Goal: Task Accomplishment & Management: Manage account settings

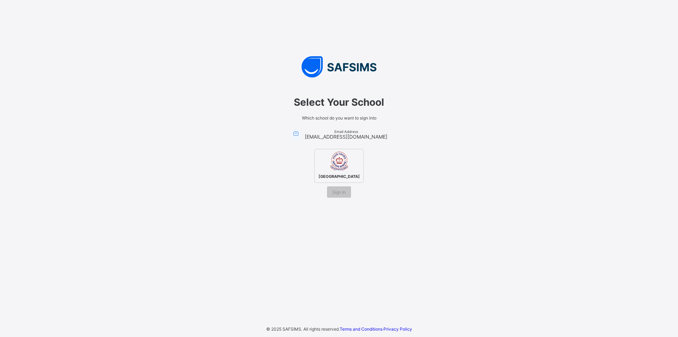
click at [321, 164] on div "Four Crown Private School" at bounding box center [338, 166] width 49 height 34
click at [320, 165] on div "Four Crown Private School" at bounding box center [338, 166] width 49 height 34
click at [337, 195] on span "Sign In" at bounding box center [338, 191] width 13 height 5
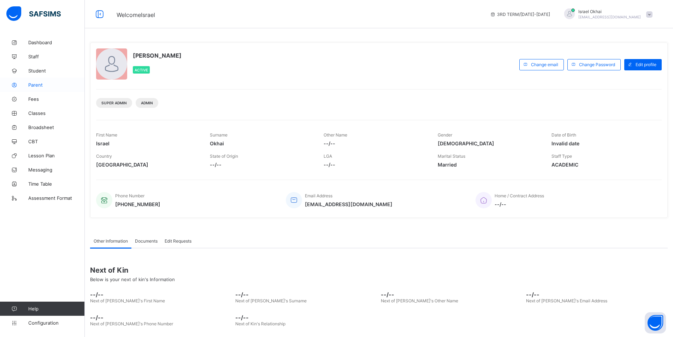
click at [39, 86] on span "Parent" at bounding box center [56, 85] width 57 height 6
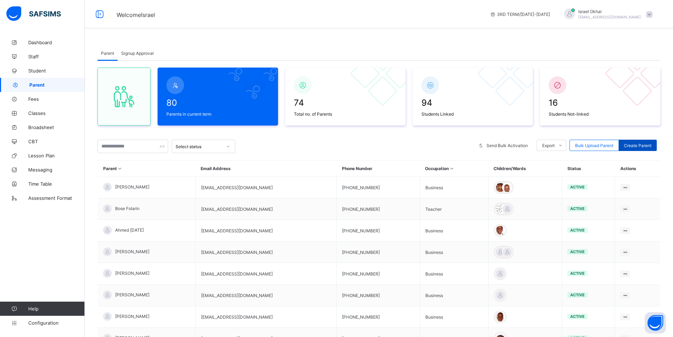
click at [637, 143] on span "Create Parent" at bounding box center [638, 145] width 28 height 5
select select "**"
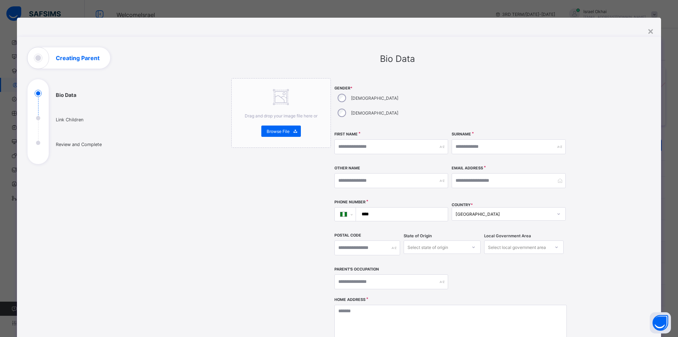
click at [76, 147] on ul "Bio Data Link Children Review and Complete" at bounding box center [81, 127] width 106 height 74
drag, startPoint x: 61, startPoint y: 148, endPoint x: 119, endPoint y: 216, distance: 89.5
click at [73, 156] on ul "Bio Data Link Children Review and Complete" at bounding box center [81, 127] width 106 height 74
click at [105, 201] on div "Bio Data Link Children Review and Complete" at bounding box center [81, 237] width 106 height 381
click at [650, 32] on div "×" at bounding box center [651, 31] width 7 height 12
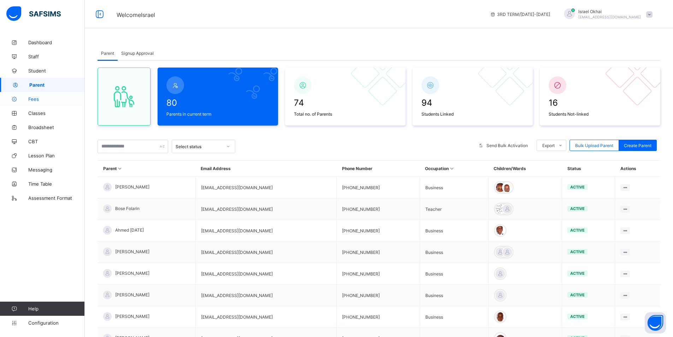
click at [41, 98] on span "Fees" at bounding box center [56, 99] width 57 height 6
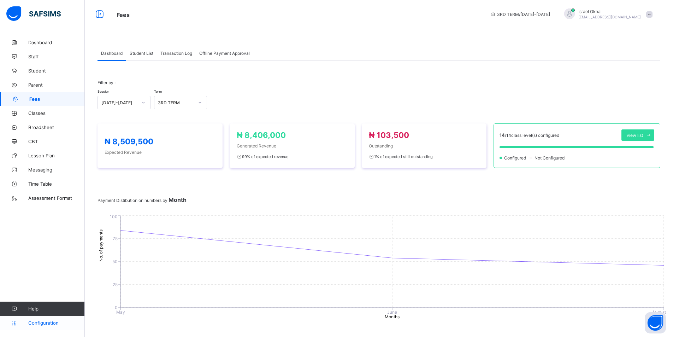
click at [51, 321] on span "Configuration" at bounding box center [56, 323] width 56 height 6
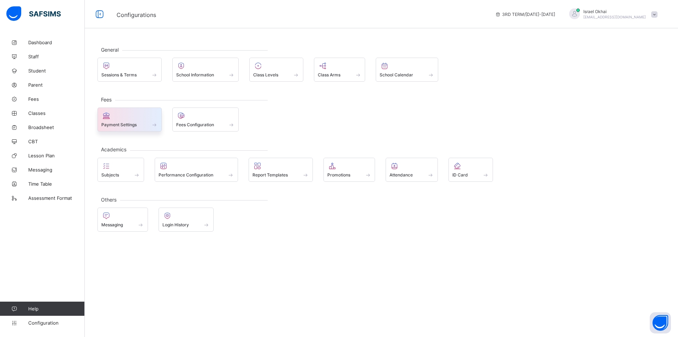
click at [160, 107] on div "Fees Payment Settings Fees Configuration" at bounding box center [381, 115] width 568 height 32
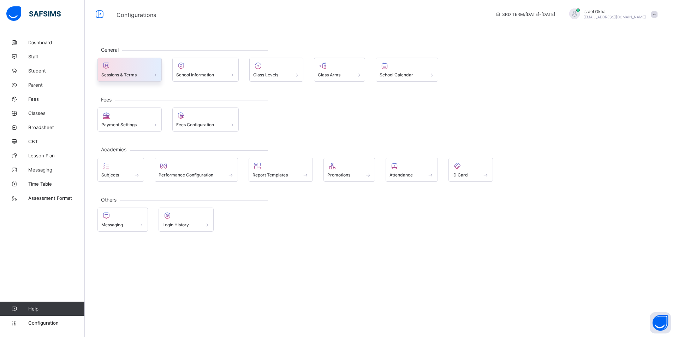
click at [148, 64] on div at bounding box center [129, 65] width 57 height 8
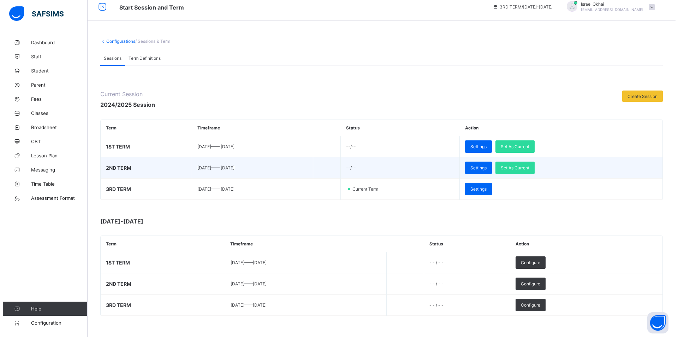
scroll to position [15, 0]
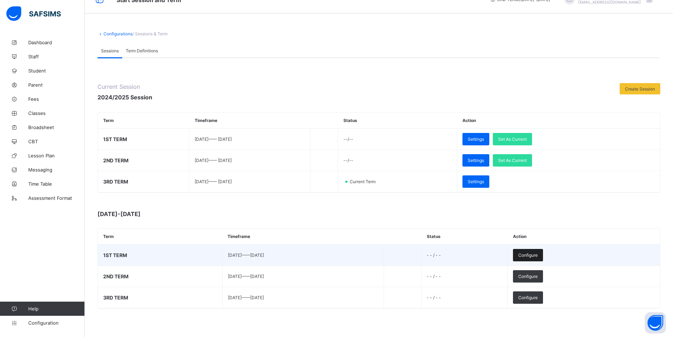
click at [538, 254] on span "Configure" at bounding box center [527, 254] width 19 height 5
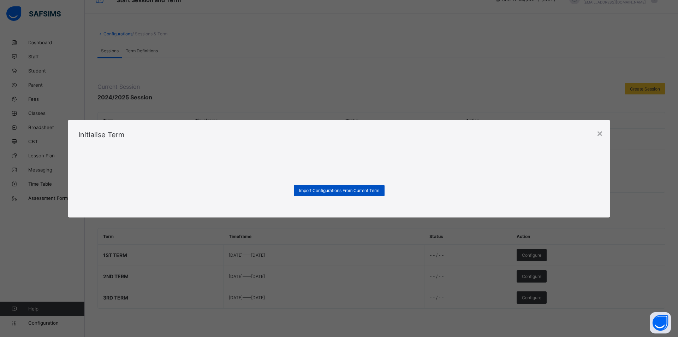
click at [325, 191] on span "Import Configurations From Current Term" at bounding box center [339, 190] width 80 height 5
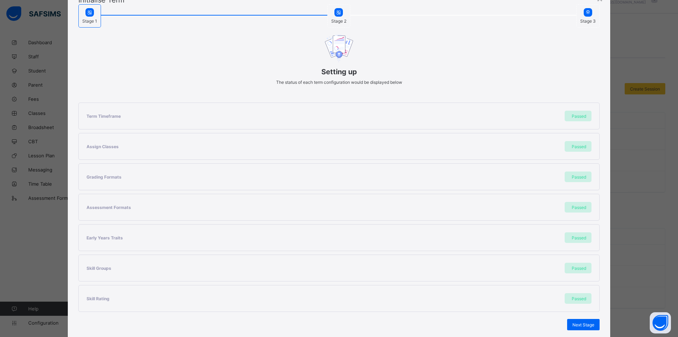
scroll to position [75, 0]
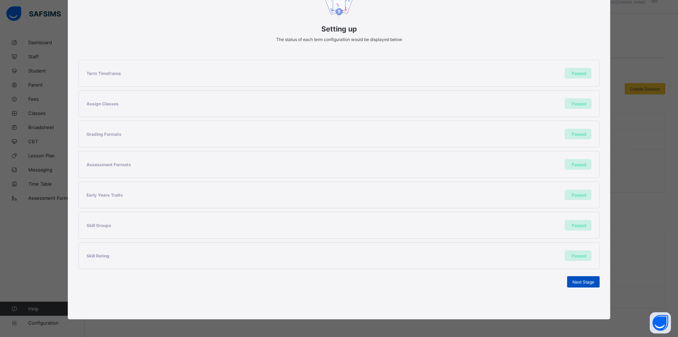
click at [585, 280] on span "Next Stage" at bounding box center [584, 281] width 22 height 5
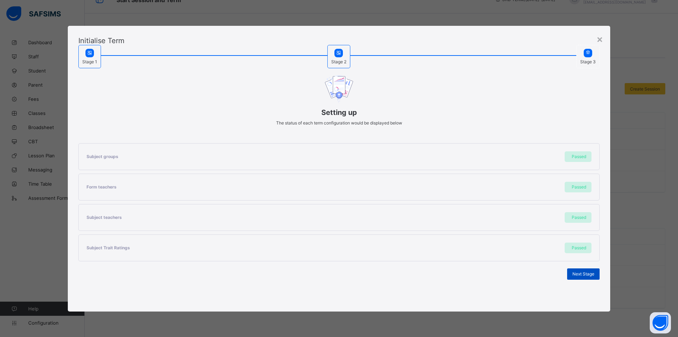
click at [582, 274] on span "Next Stage" at bounding box center [584, 273] width 22 height 5
click at [581, 273] on span "Set As Current Term" at bounding box center [575, 273] width 40 height 5
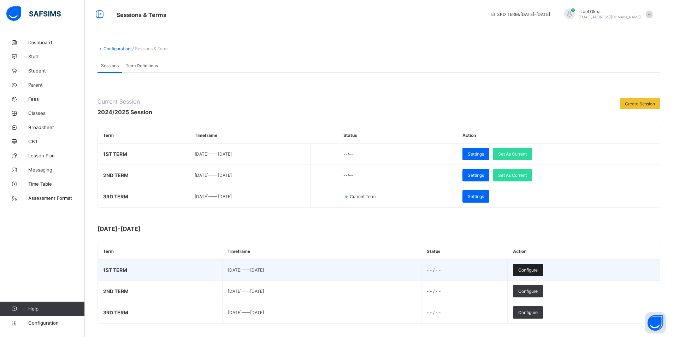
click at [543, 266] on div "Configure" at bounding box center [528, 270] width 30 height 12
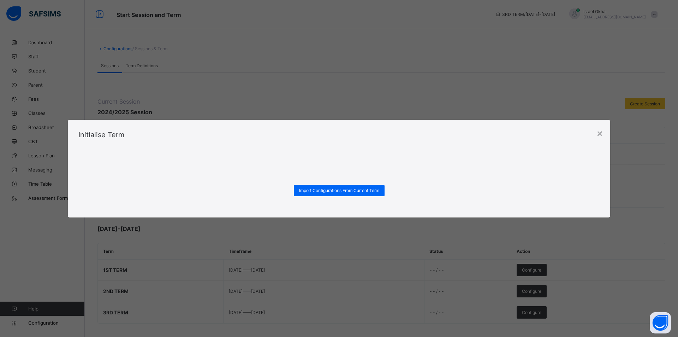
click at [341, 236] on div "× Initialise Term Import Configurations From Current Term" at bounding box center [339, 168] width 678 height 337
click at [326, 193] on span "Import Configurations From Current Term" at bounding box center [339, 190] width 80 height 5
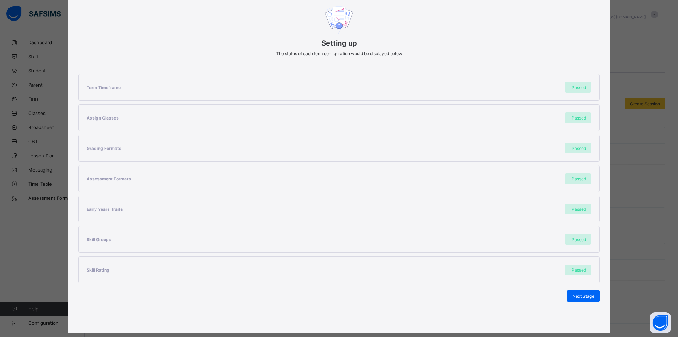
scroll to position [75, 0]
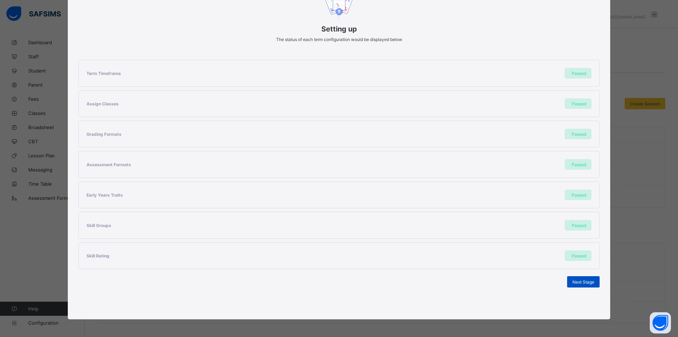
click at [585, 279] on span "Next Stage" at bounding box center [584, 281] width 22 height 5
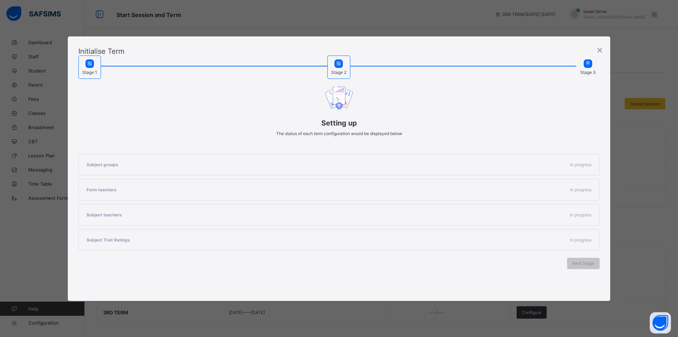
scroll to position [0, 0]
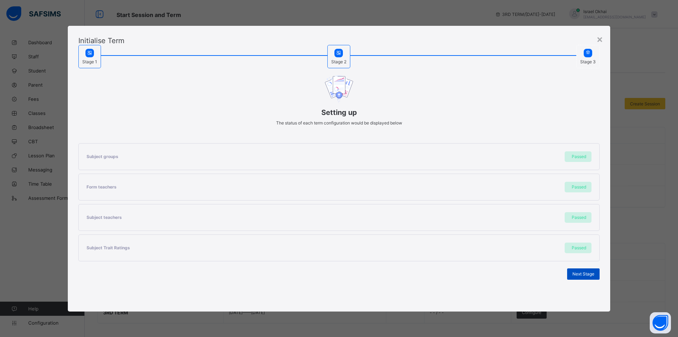
click at [582, 272] on span "Next Stage" at bounding box center [584, 273] width 22 height 5
click at [582, 272] on span "Set As Current Term" at bounding box center [575, 273] width 40 height 5
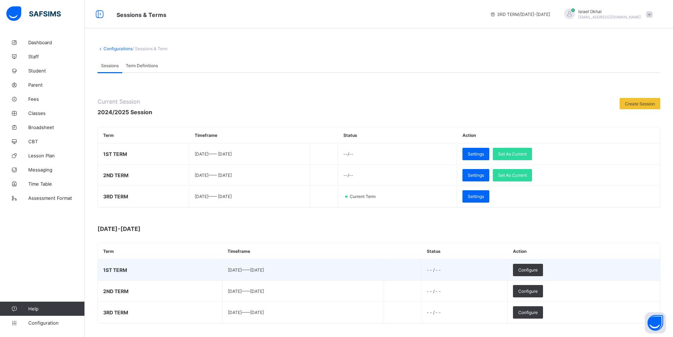
drag, startPoint x: 284, startPoint y: 276, endPoint x: 264, endPoint y: 270, distance: 21.2
click at [264, 270] on span "2025-09-14 —— 2025-12-18" at bounding box center [246, 269] width 36 height 5
click at [257, 270] on span "2025-09-14 —— 2025-12-18" at bounding box center [246, 269] width 36 height 5
click at [138, 258] on th "Term" at bounding box center [160, 251] width 124 height 16
click at [137, 266] on td "1ST TERM" at bounding box center [160, 269] width 124 height 21
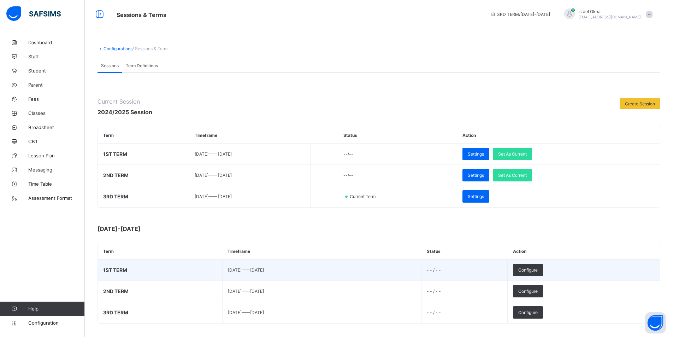
click at [137, 266] on td "1ST TERM" at bounding box center [160, 269] width 124 height 21
click at [247, 270] on span "2025-09-14 —— 2025-12-18" at bounding box center [246, 269] width 36 height 5
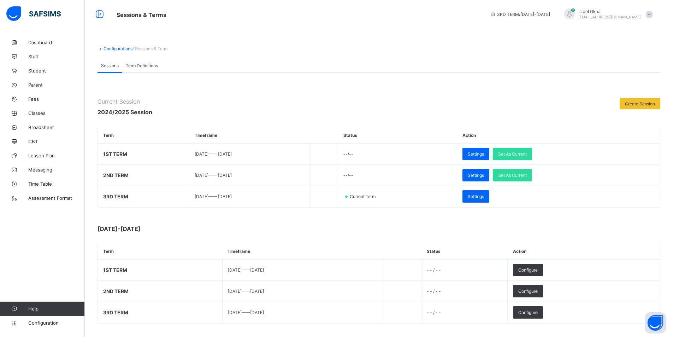
click at [288, 238] on div "2025-2026 Term Timeframe Status Action 1ST TERM 2025-09-14 —— 2025-12-18 - - / …" at bounding box center [378, 274] width 563 height 98
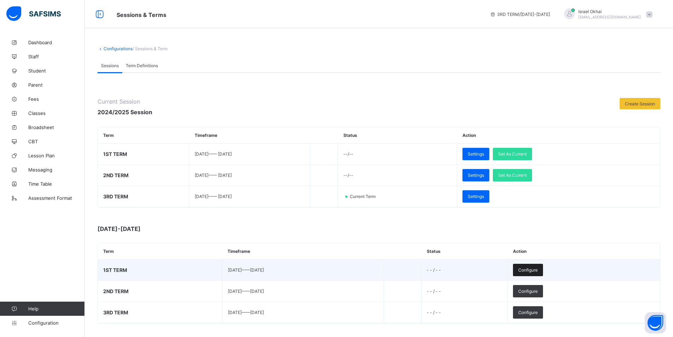
click at [538, 270] on span "Configure" at bounding box center [527, 269] width 19 height 5
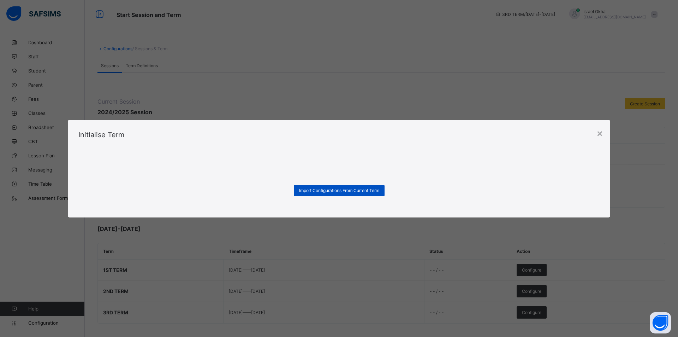
click at [345, 187] on div "Import Configurations From Current Term" at bounding box center [339, 190] width 91 height 11
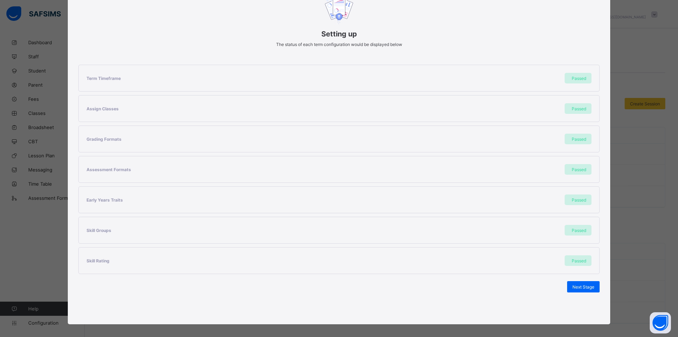
scroll to position [75, 0]
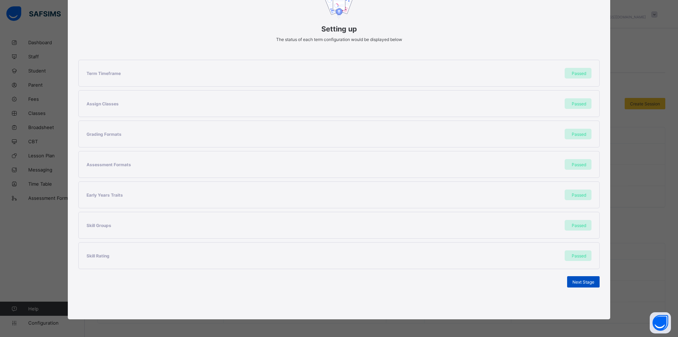
click at [585, 279] on span "Next Stage" at bounding box center [584, 281] width 22 height 5
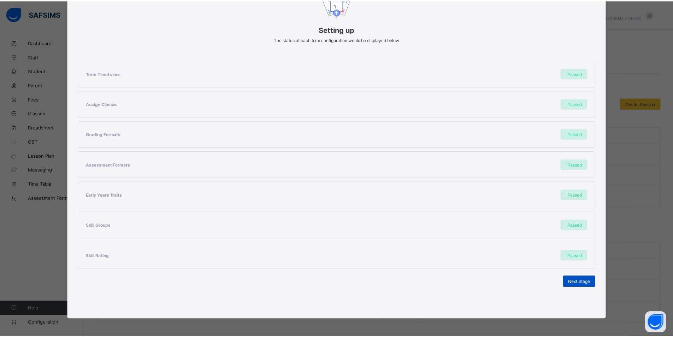
scroll to position [0, 0]
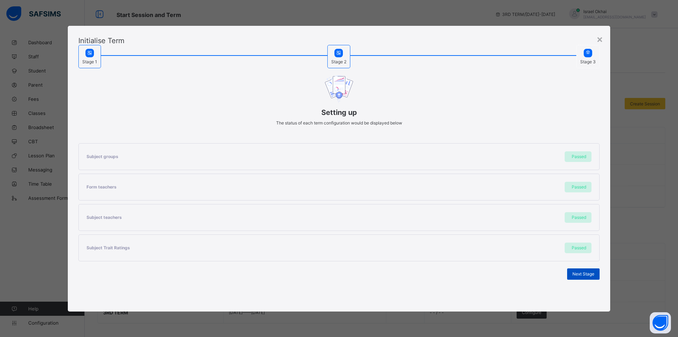
click at [591, 275] on span "Next Stage" at bounding box center [584, 273] width 22 height 5
click at [584, 272] on span "Set As Current Term" at bounding box center [575, 273] width 40 height 5
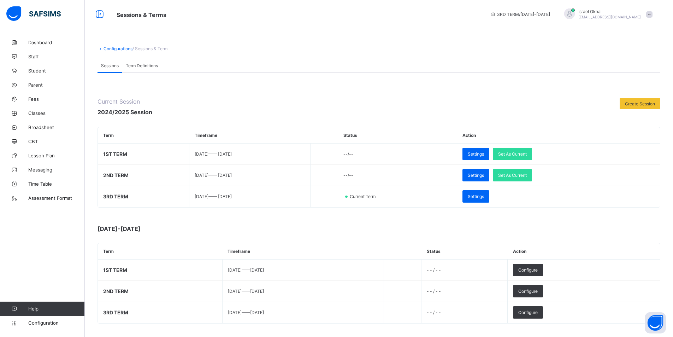
click at [126, 63] on span "Term Definitions" at bounding box center [142, 65] width 32 height 5
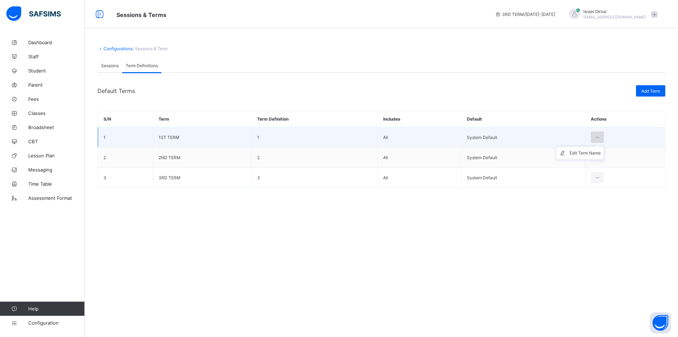
click at [601, 136] on div at bounding box center [597, 136] width 13 height 11
click at [593, 150] on div "Edit Term Name" at bounding box center [585, 152] width 31 height 7
type input "********"
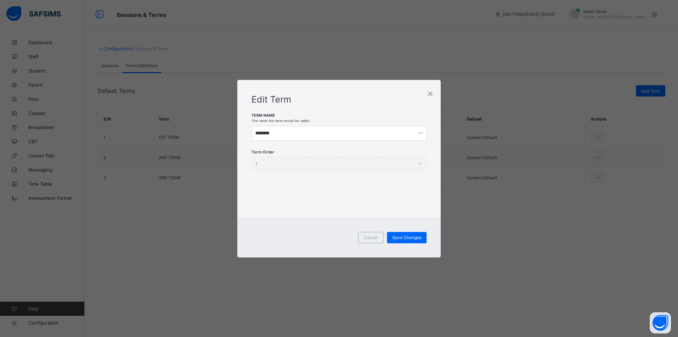
click at [422, 162] on div "Term Order 1" at bounding box center [339, 162] width 175 height 13
click at [427, 92] on div "×" at bounding box center [430, 93] width 7 height 12
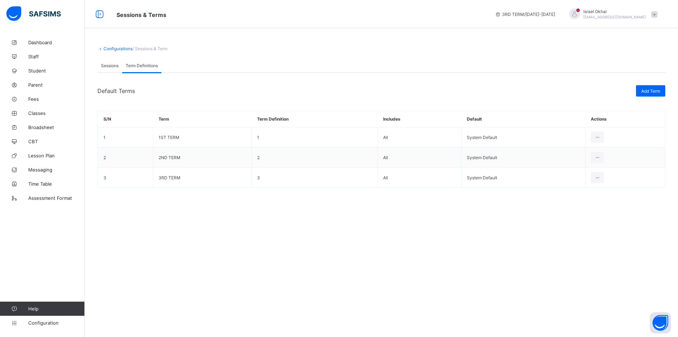
click at [106, 66] on span "Sessions" at bounding box center [110, 65] width 18 height 5
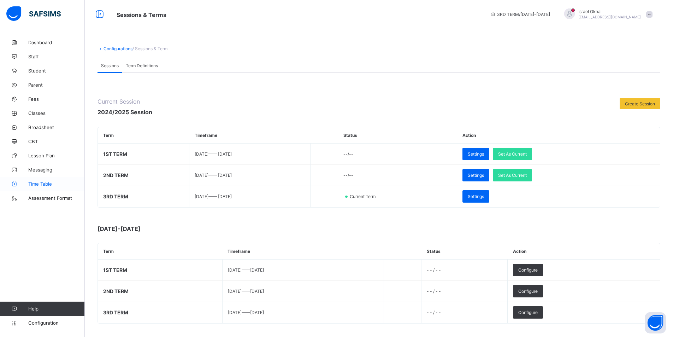
click at [38, 181] on span "Time Table" at bounding box center [56, 184] width 57 height 6
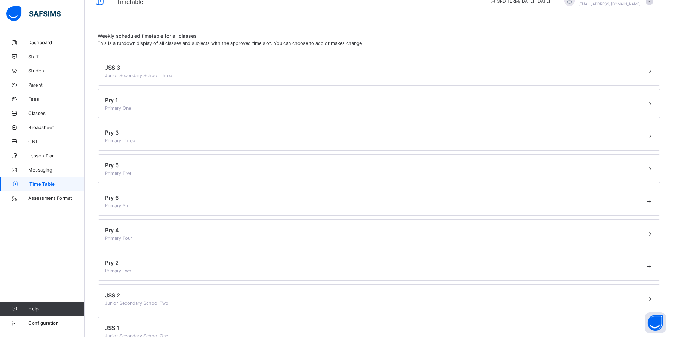
scroll to position [32, 0]
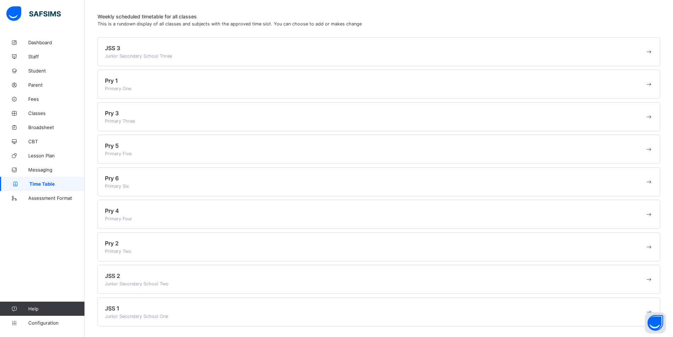
click at [114, 305] on span "JSS 1" at bounding box center [112, 308] width 14 height 7
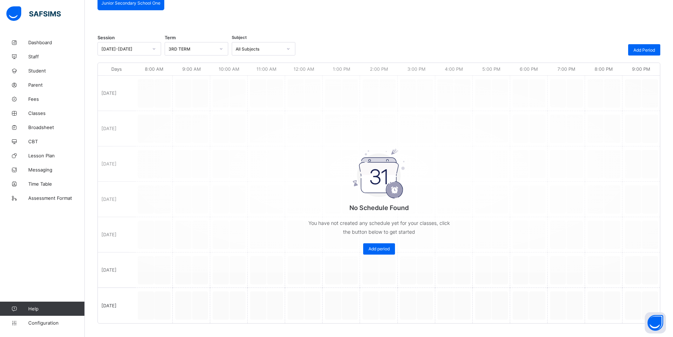
scroll to position [71, 0]
click at [367, 248] on div "Add period" at bounding box center [379, 247] width 32 height 11
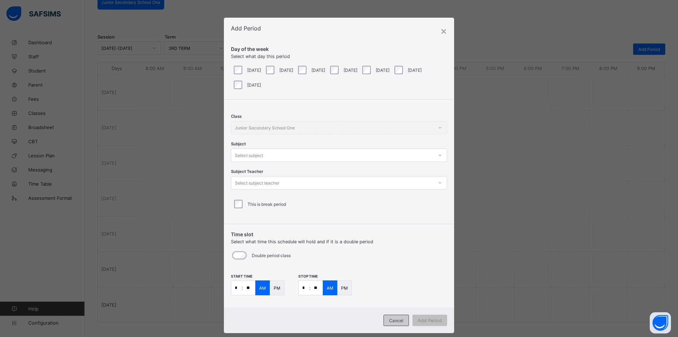
click at [390, 318] on span "Cancel" at bounding box center [396, 320] width 14 height 5
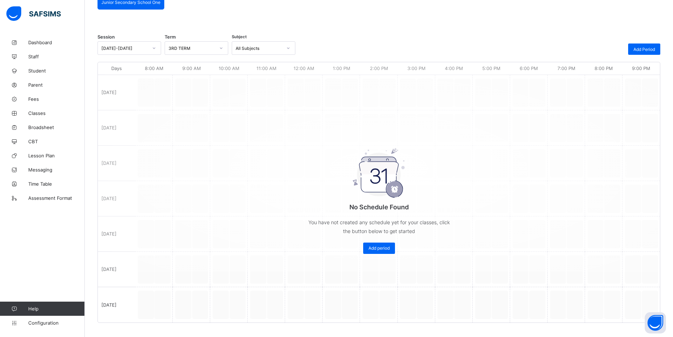
click at [186, 92] on div "No Schedule Found You have not created any schedule yet for your classes, click…" at bounding box center [379, 169] width 562 height 206
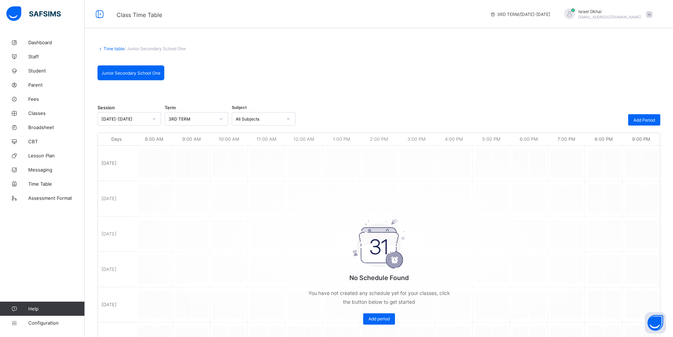
scroll to position [32, 0]
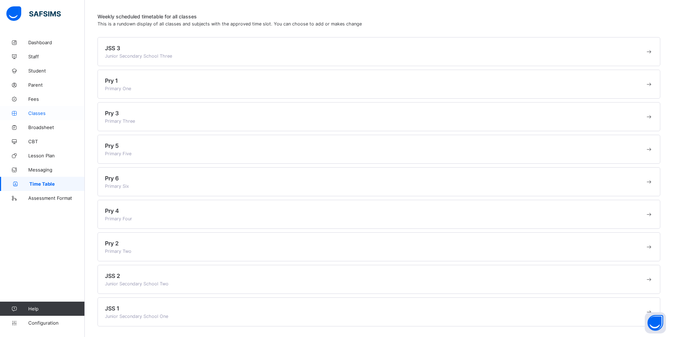
click at [34, 113] on span "Classes" at bounding box center [56, 113] width 57 height 6
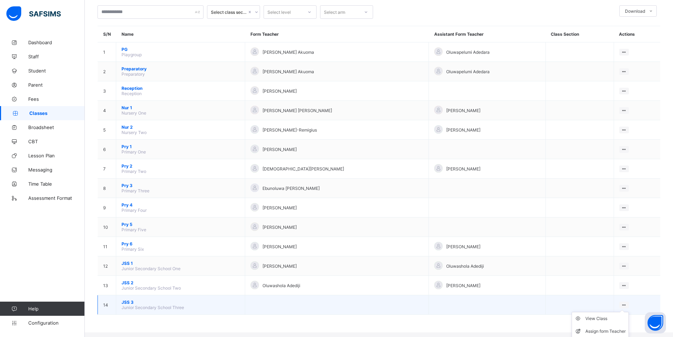
scroll to position [42, 0]
click at [623, 328] on div "Assign form Teacher" at bounding box center [605, 329] width 40 height 7
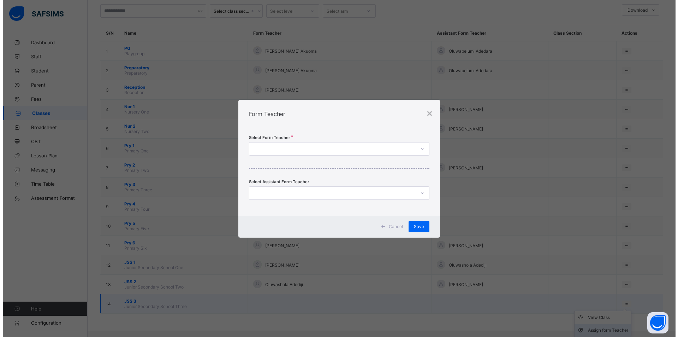
scroll to position [36, 0]
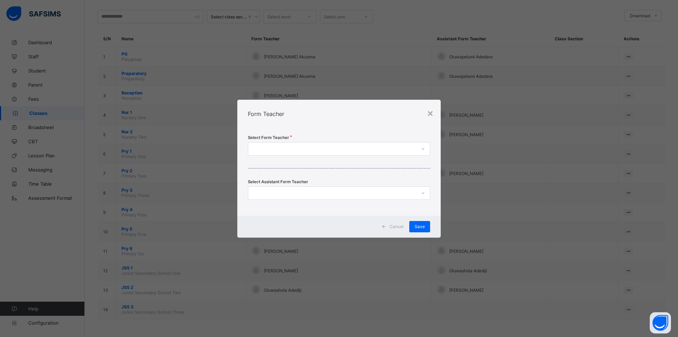
click at [260, 145] on div at bounding box center [332, 149] width 168 height 10
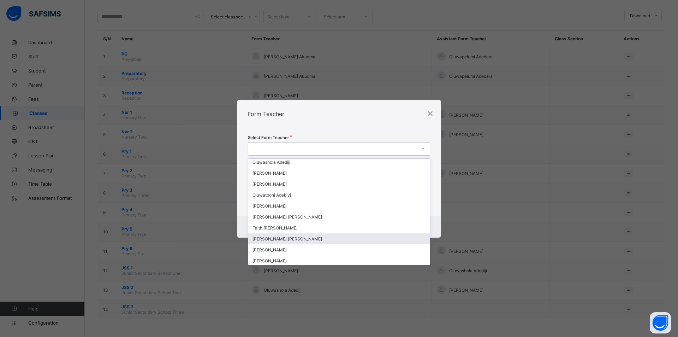
scroll to position [0, 0]
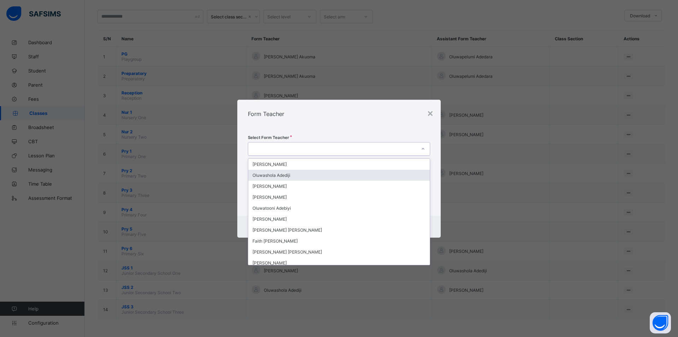
click at [267, 175] on div "Oluwashola Adediji" at bounding box center [339, 175] width 182 height 11
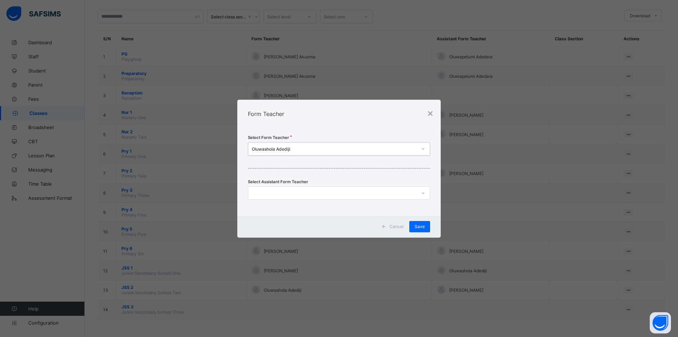
click at [303, 191] on div at bounding box center [332, 193] width 168 height 10
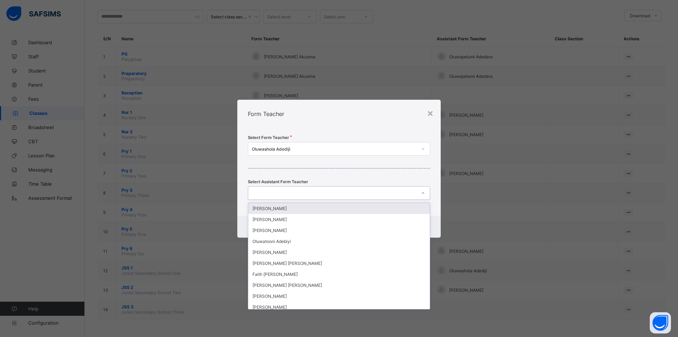
click at [370, 191] on div at bounding box center [332, 193] width 168 height 10
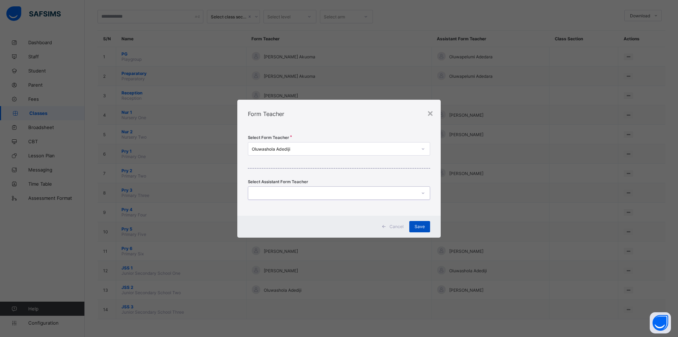
click at [422, 226] on span "Save" at bounding box center [420, 226] width 10 height 5
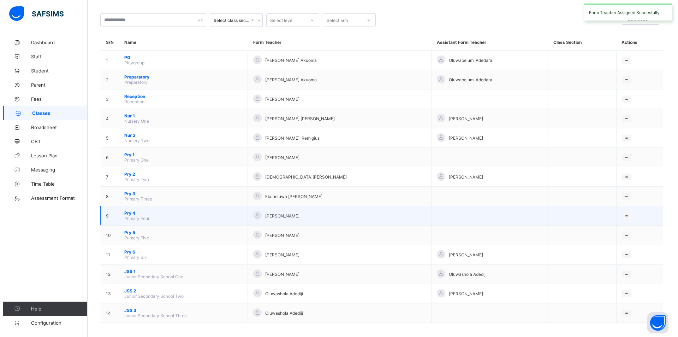
scroll to position [36, 0]
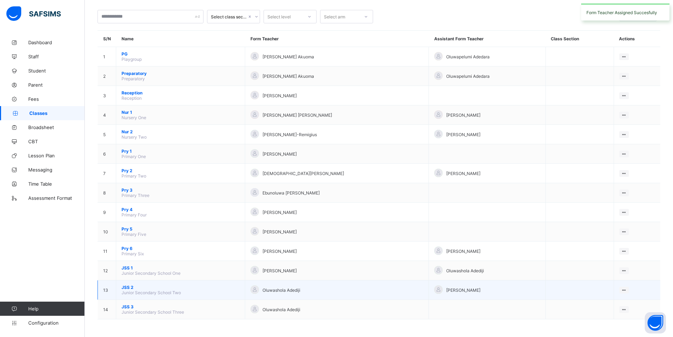
click at [352, 294] on div "Oluwashola Adediji" at bounding box center [336, 290] width 173 height 10
click at [259, 292] on div at bounding box center [254, 289] width 8 height 8
click at [623, 289] on icon at bounding box center [624, 289] width 6 height 5
click at [593, 313] on div "Assign form Teacher" at bounding box center [605, 316] width 40 height 7
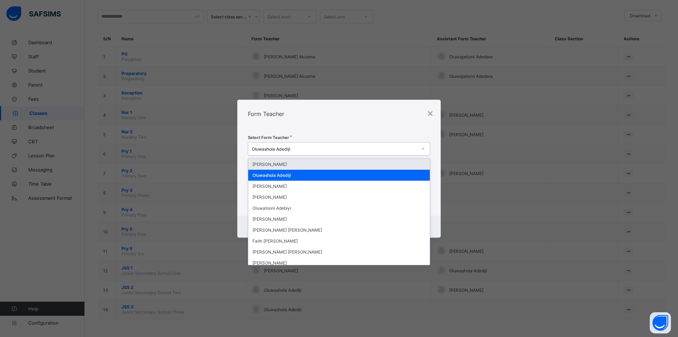
click at [328, 147] on div "Oluwashola Adediji" at bounding box center [334, 148] width 165 height 5
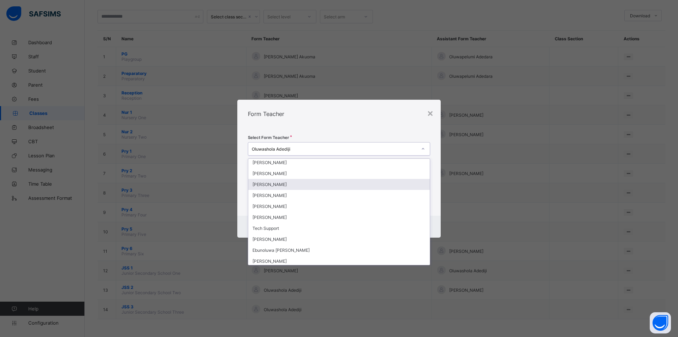
scroll to position [177, 0]
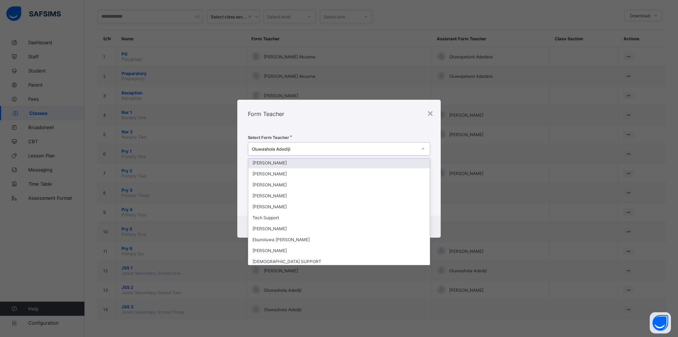
click at [422, 146] on div at bounding box center [423, 148] width 12 height 11
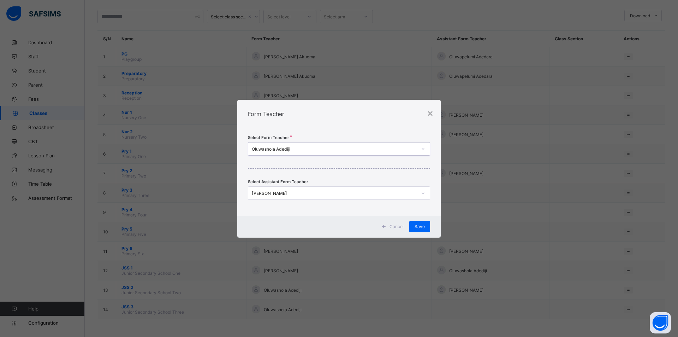
click at [298, 268] on div "× Form Teacher Select Form Teacher option Oluwashola Adediji, selected. 0 resul…" at bounding box center [339, 168] width 678 height 337
drag, startPoint x: 430, startPoint y: 118, endPoint x: 420, endPoint y: 176, distance: 59.4
click at [430, 118] on div "×" at bounding box center [430, 113] width 7 height 12
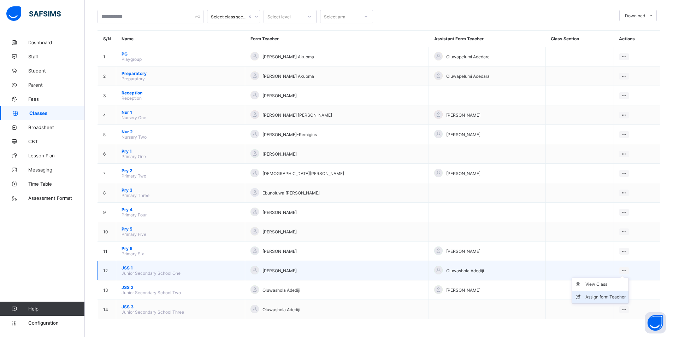
click at [600, 297] on div "Assign form Teacher" at bounding box center [605, 296] width 40 height 7
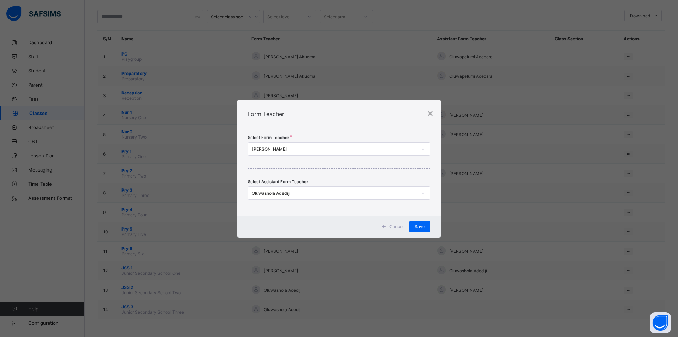
click at [422, 193] on icon at bounding box center [423, 192] width 4 height 7
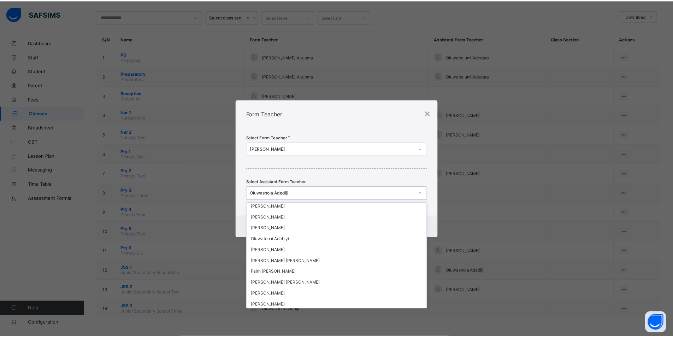
scroll to position [0, 0]
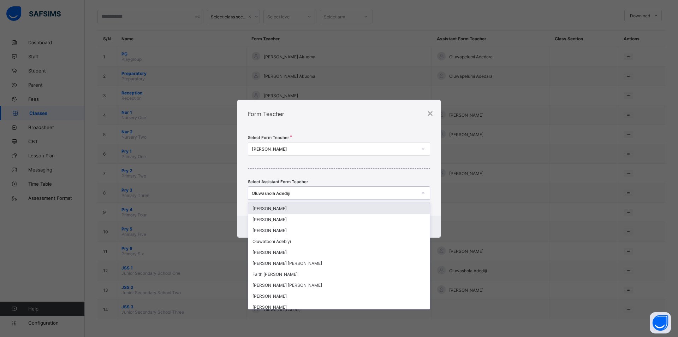
click at [422, 195] on icon at bounding box center [423, 192] width 4 height 7
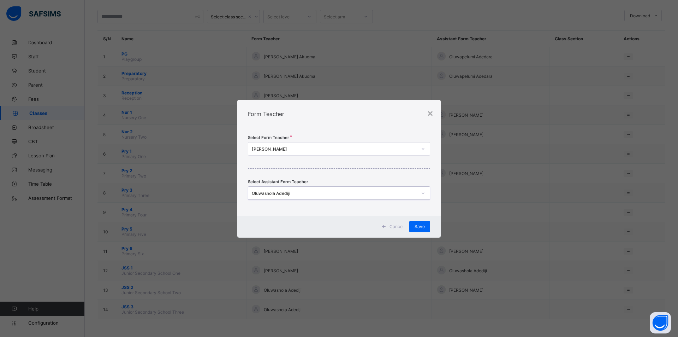
click at [402, 223] on div "Cancel" at bounding box center [393, 226] width 31 height 11
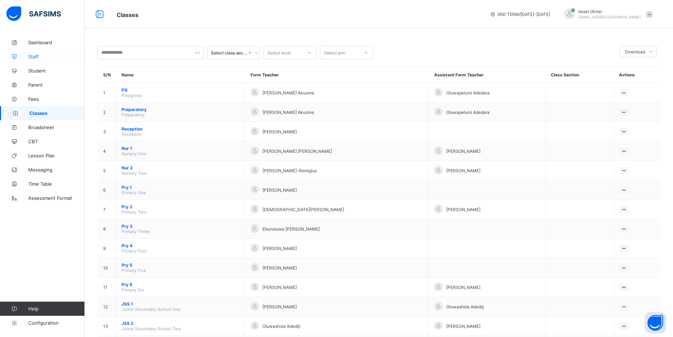
click at [30, 61] on link "Staff" at bounding box center [42, 56] width 85 height 14
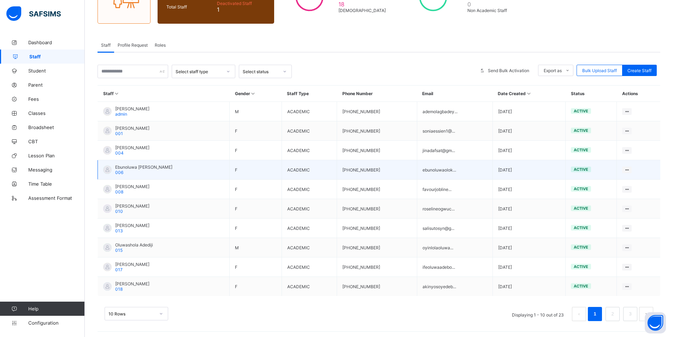
scroll to position [91, 0]
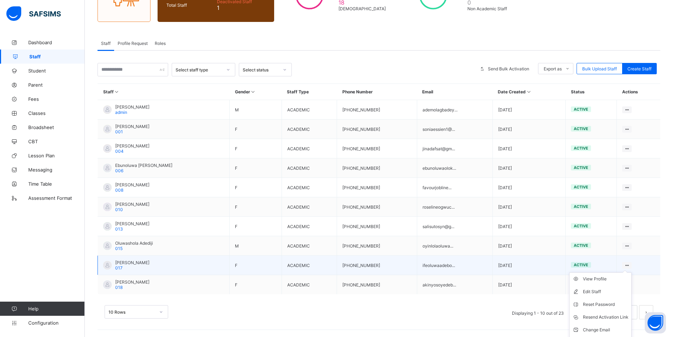
click at [630, 264] on icon at bounding box center [627, 264] width 6 height 5
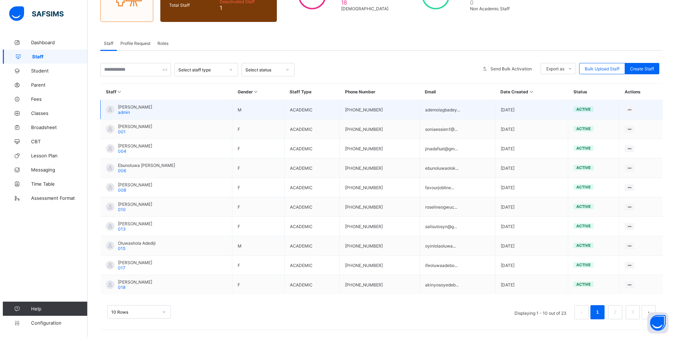
scroll to position [0, 0]
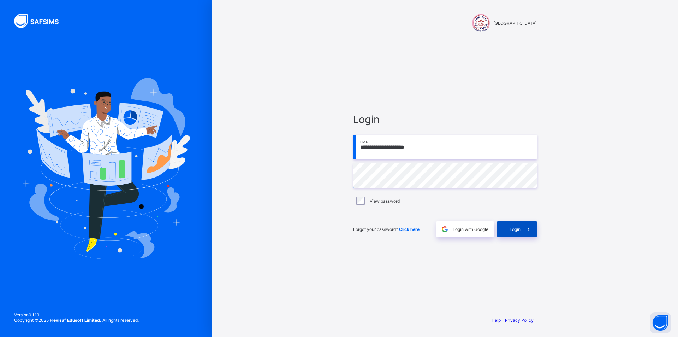
click at [520, 229] on span "Login" at bounding box center [515, 228] width 11 height 5
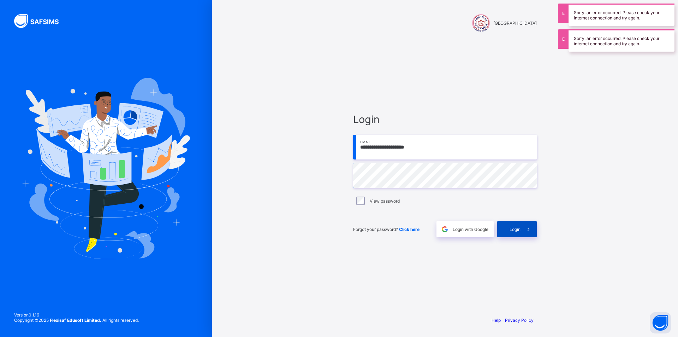
click at [521, 228] on span at bounding box center [529, 229] width 16 height 16
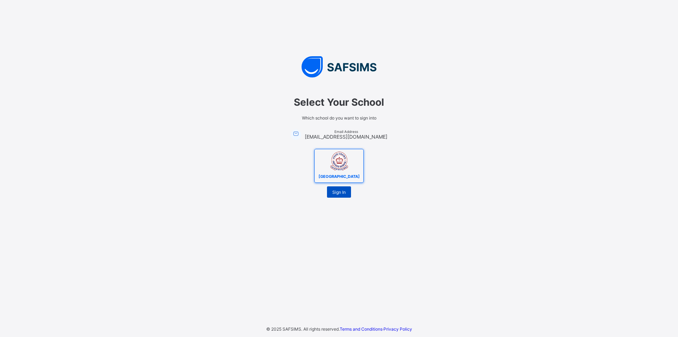
click at [338, 195] on span "Sign In" at bounding box center [338, 191] width 13 height 5
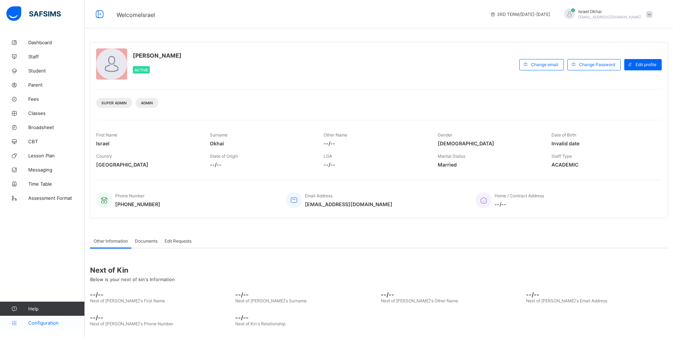
click at [30, 323] on span "Configuration" at bounding box center [56, 323] width 56 height 6
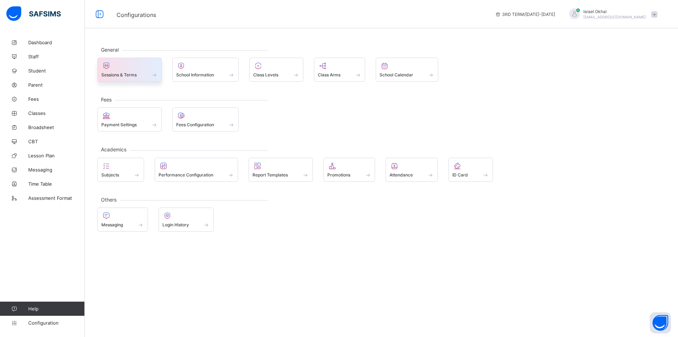
click at [115, 71] on span at bounding box center [129, 71] width 57 height 2
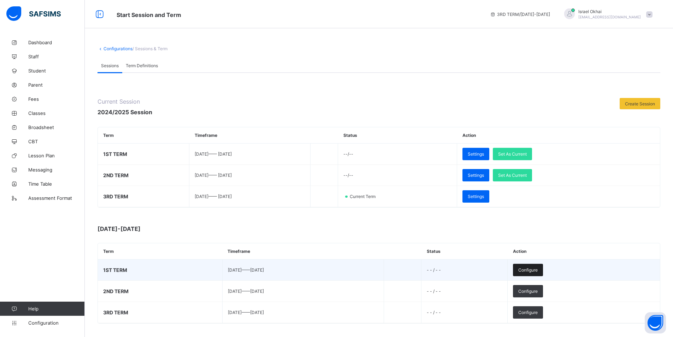
click at [538, 268] on span "Configure" at bounding box center [527, 269] width 19 height 5
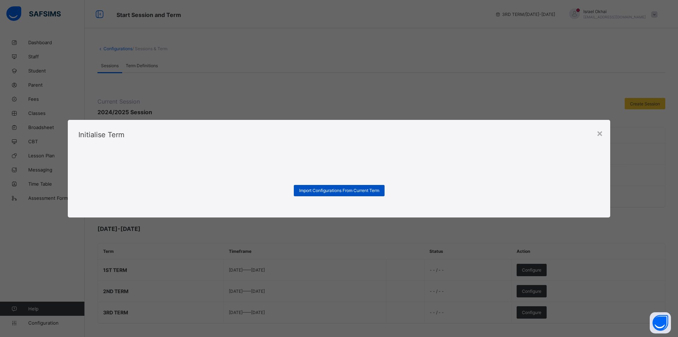
click at [354, 190] on span "Import Configurations From Current Term" at bounding box center [339, 190] width 80 height 5
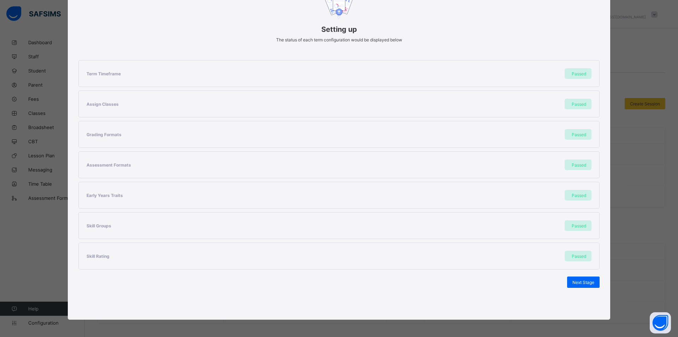
scroll to position [75, 0]
click at [578, 279] on span "Next Stage" at bounding box center [584, 281] width 22 height 5
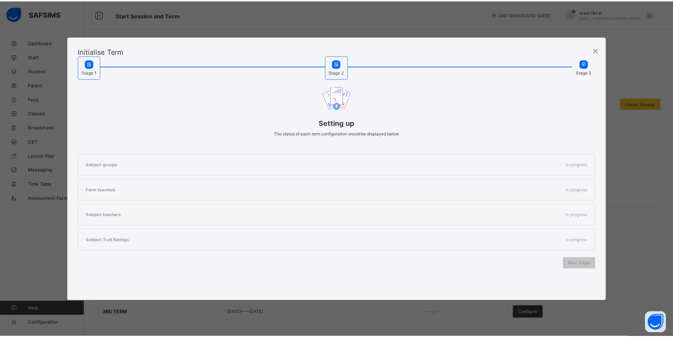
scroll to position [0, 0]
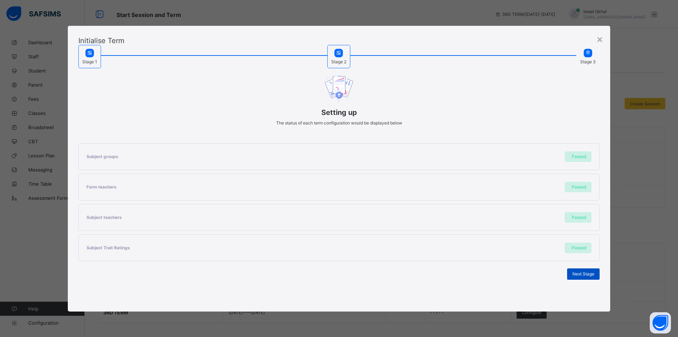
click at [575, 271] on div "Next Stage" at bounding box center [583, 273] width 32 height 11
click at [567, 272] on span "Set As Current Term" at bounding box center [575, 273] width 40 height 5
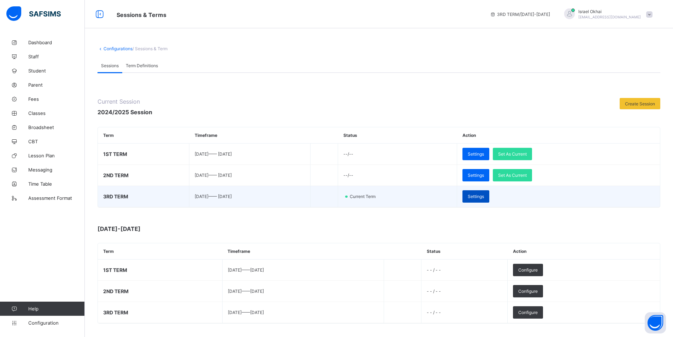
click at [484, 196] on span "Settings" at bounding box center [476, 196] width 16 height 5
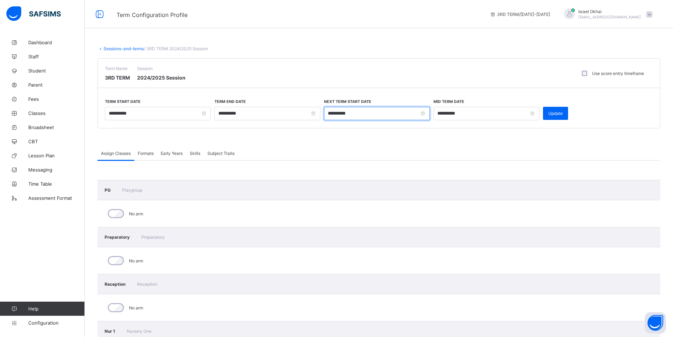
click at [331, 114] on input "**********" at bounding box center [377, 113] width 106 height 13
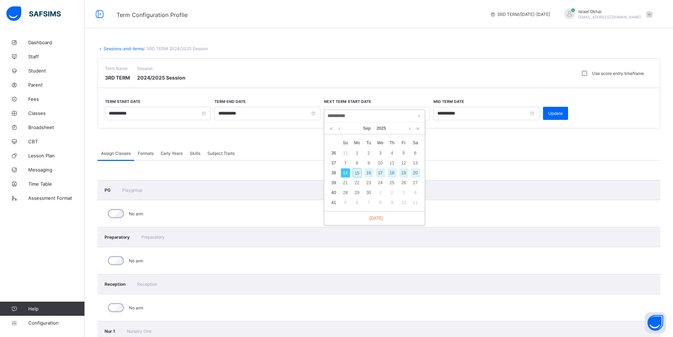
click at [355, 171] on div "15" at bounding box center [357, 172] width 9 height 9
type input "**********"
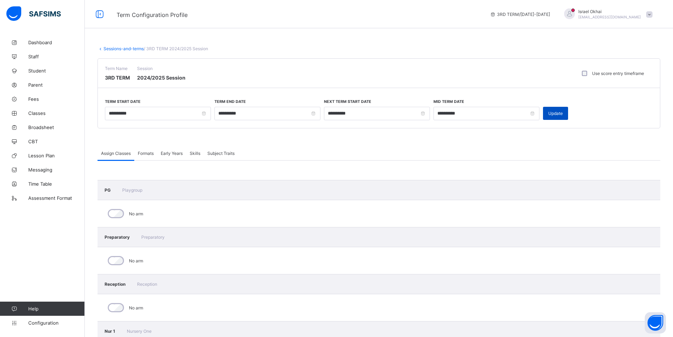
click at [560, 117] on div "Update" at bounding box center [555, 113] width 25 height 13
click at [102, 48] on icon at bounding box center [100, 48] width 6 height 5
click at [106, 48] on link "Sessions-and-terms" at bounding box center [124, 48] width 40 height 5
